Goal: Information Seeking & Learning: Understand process/instructions

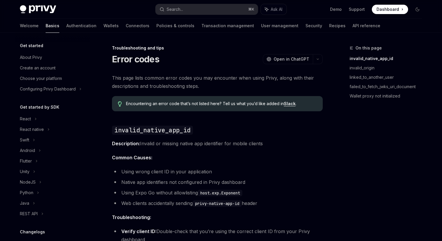
scroll to position [70, 0]
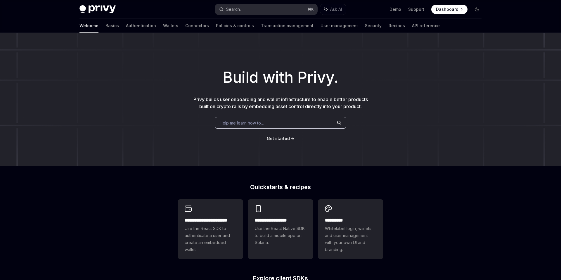
click at [240, 10] on div "Search..." at bounding box center [234, 9] width 16 height 7
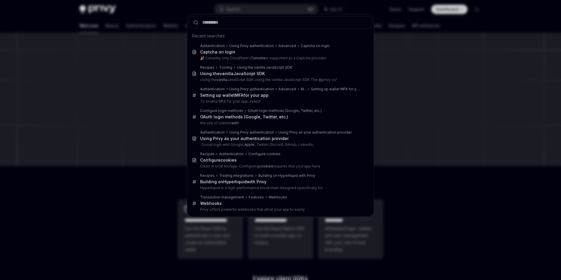
click at [148, 65] on div "Recent searches Authentication Using Privy authentication Advanced Captcha on l…" at bounding box center [280, 140] width 561 height 280
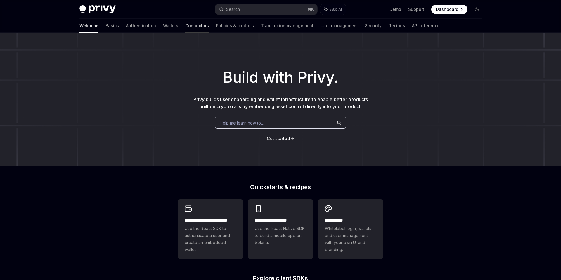
click at [185, 27] on link "Connectors" at bounding box center [197, 26] width 24 height 14
type textarea "*"
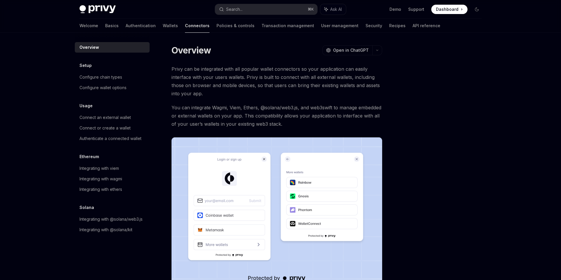
scroll to position [95, 0]
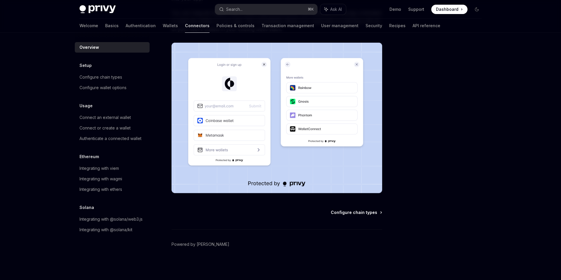
click at [355, 211] on span "Configure chain types" at bounding box center [354, 213] width 46 height 6
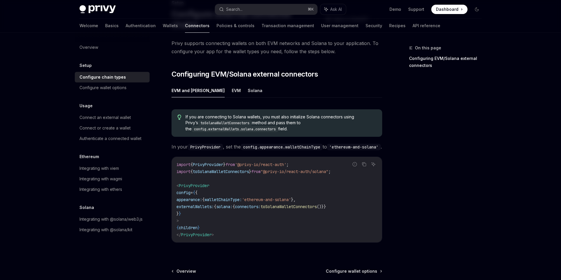
scroll to position [101, 0]
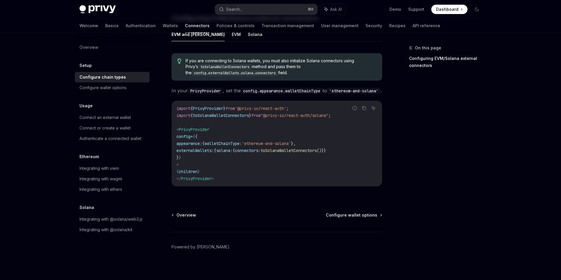
click at [350, 219] on div "Overview Configure wallet options Powered by Mintlify" at bounding box center [277, 247] width 211 height 70
click at [350, 212] on span "Configure wallet options" at bounding box center [351, 215] width 51 height 6
type textarea "*"
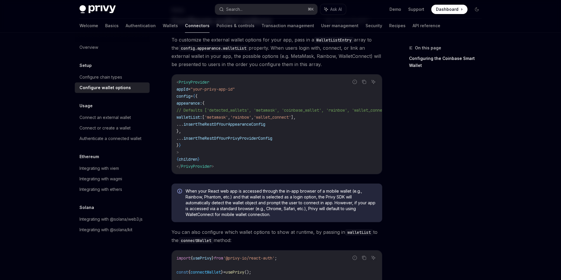
click at [130, 213] on div "Solana Integrating with @solana/web3.js Integrating with @solana/kit" at bounding box center [112, 219] width 75 height 31
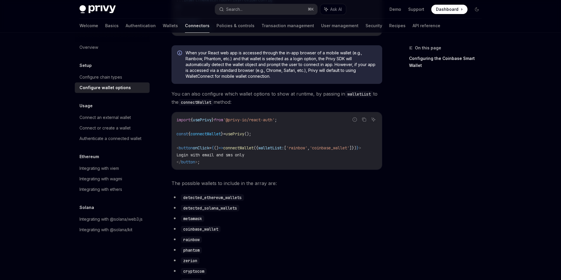
scroll to position [180, 0]
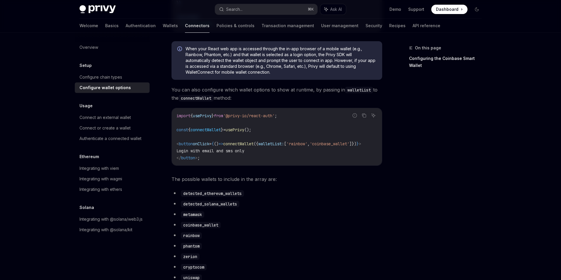
click at [221, 207] on code "detected_solana_wallets" at bounding box center [210, 204] width 58 height 6
copy code "detected_solana_wallets"
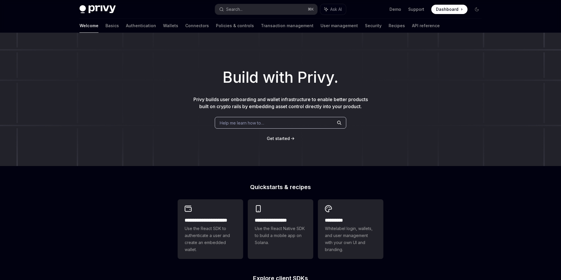
click at [462, 7] on icon at bounding box center [462, 9] width 1 height 6
type textarea "*"
